Goal: Information Seeking & Learning: Learn about a topic

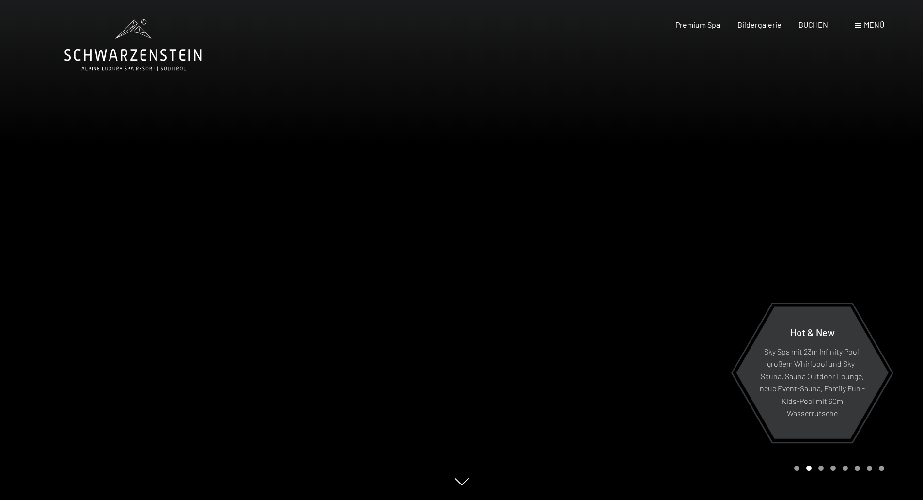
click at [860, 24] on span at bounding box center [858, 25] width 7 height 5
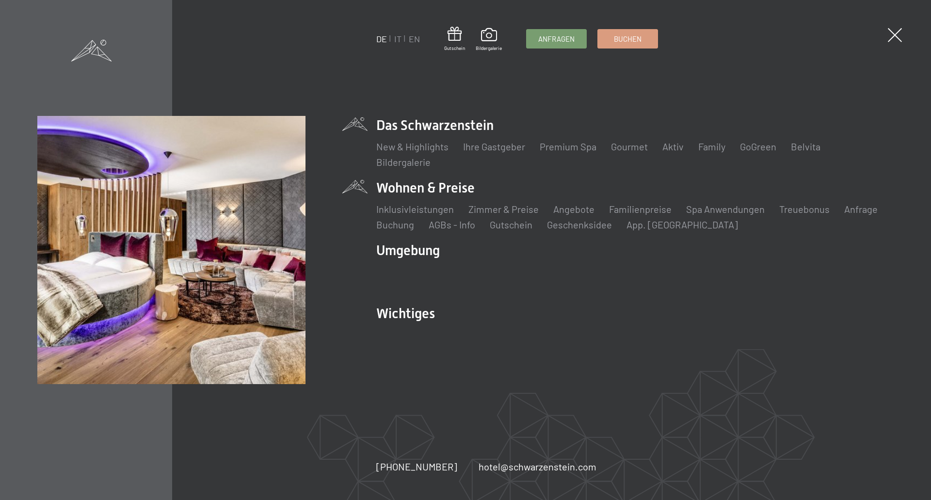
click at [459, 190] on li "Wohnen & Preise Inklusivleistungen Zimmer & Preise Liste Angebote Liste Familie…" at bounding box center [634, 204] width 517 height 53
click at [416, 206] on link "Inklusivleistungen" at bounding box center [415, 209] width 78 height 12
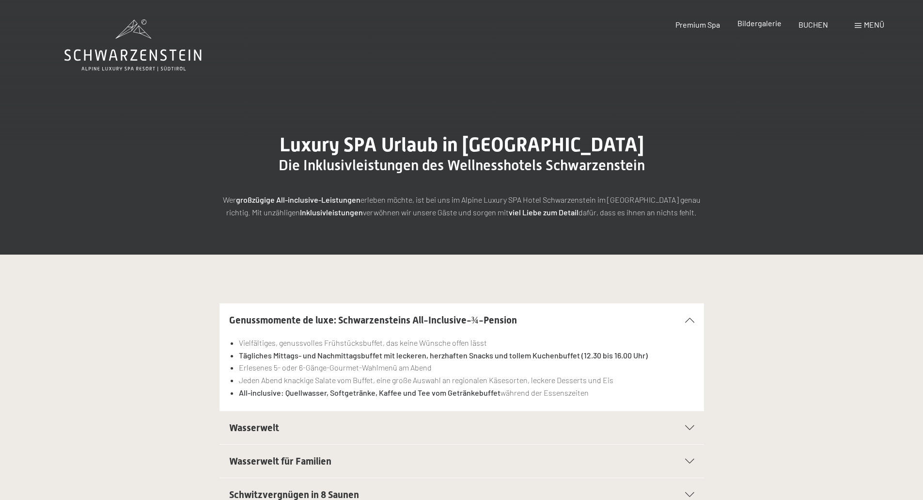
click at [771, 26] on span "Bildergalerie" at bounding box center [760, 22] width 44 height 9
